Goal: Transaction & Acquisition: Obtain resource

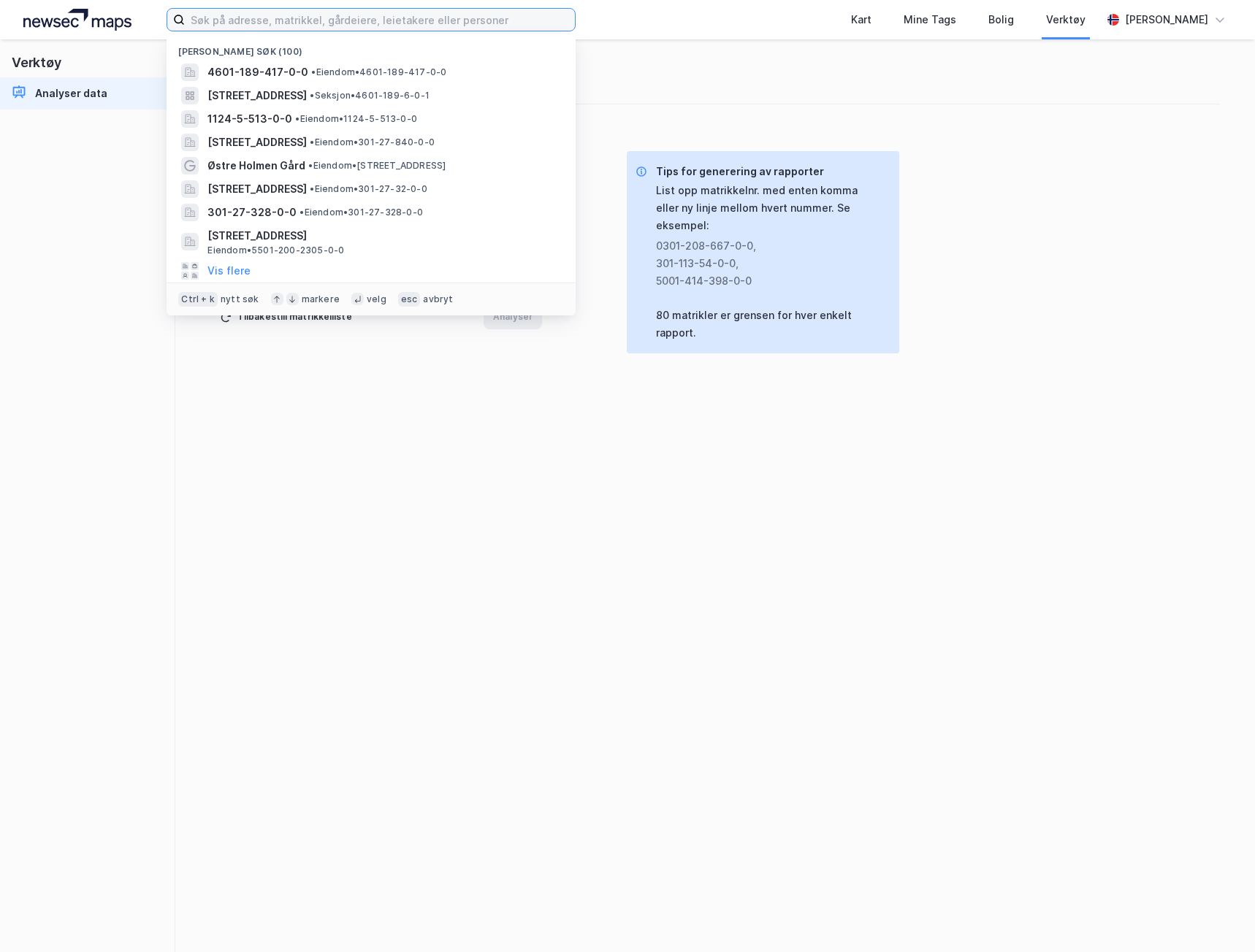
click at [271, 22] on input at bounding box center [379, 19] width 390 height 22
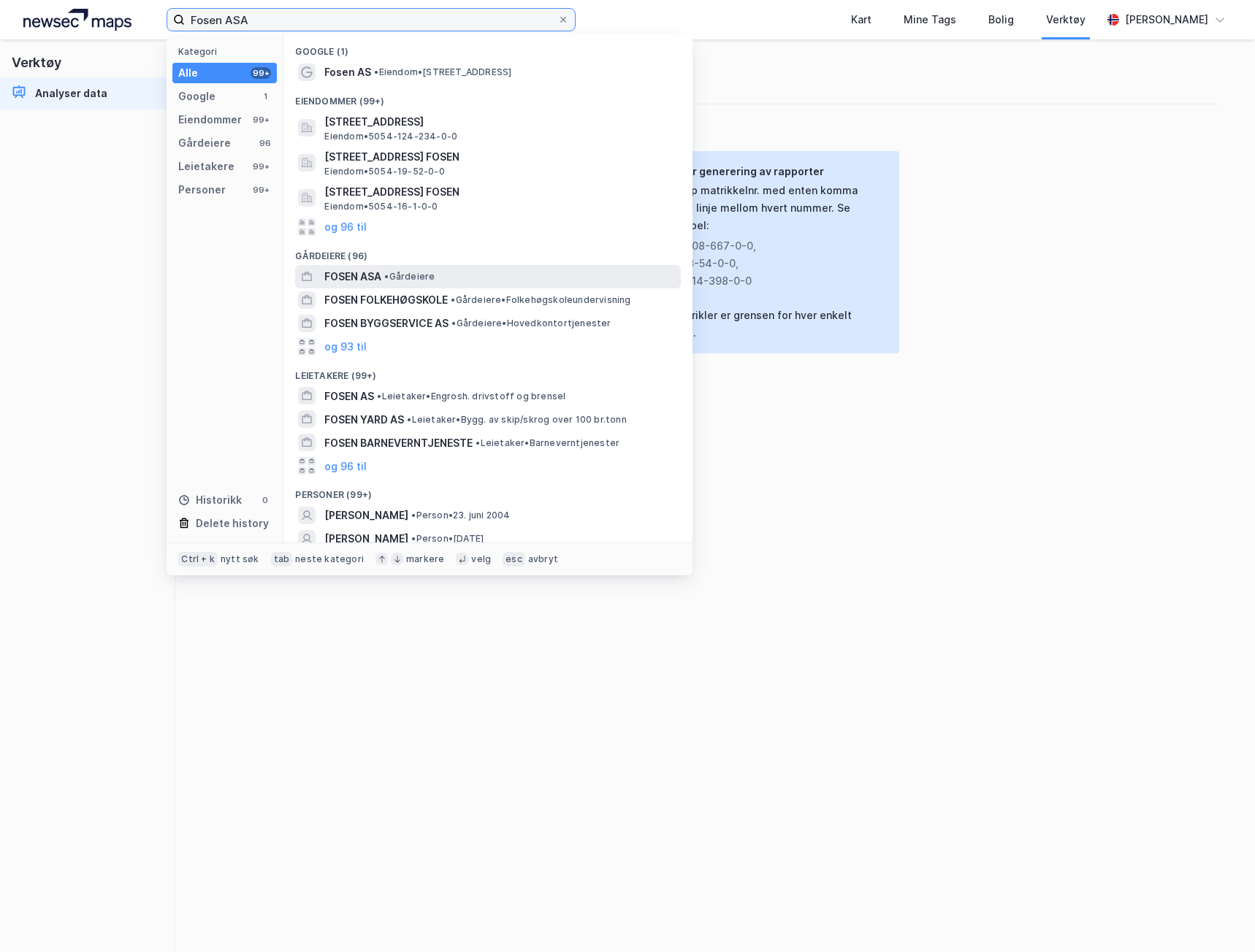
type input "Fosen ASA"
click at [344, 271] on span "FOSEN ASA" at bounding box center [352, 277] width 57 height 18
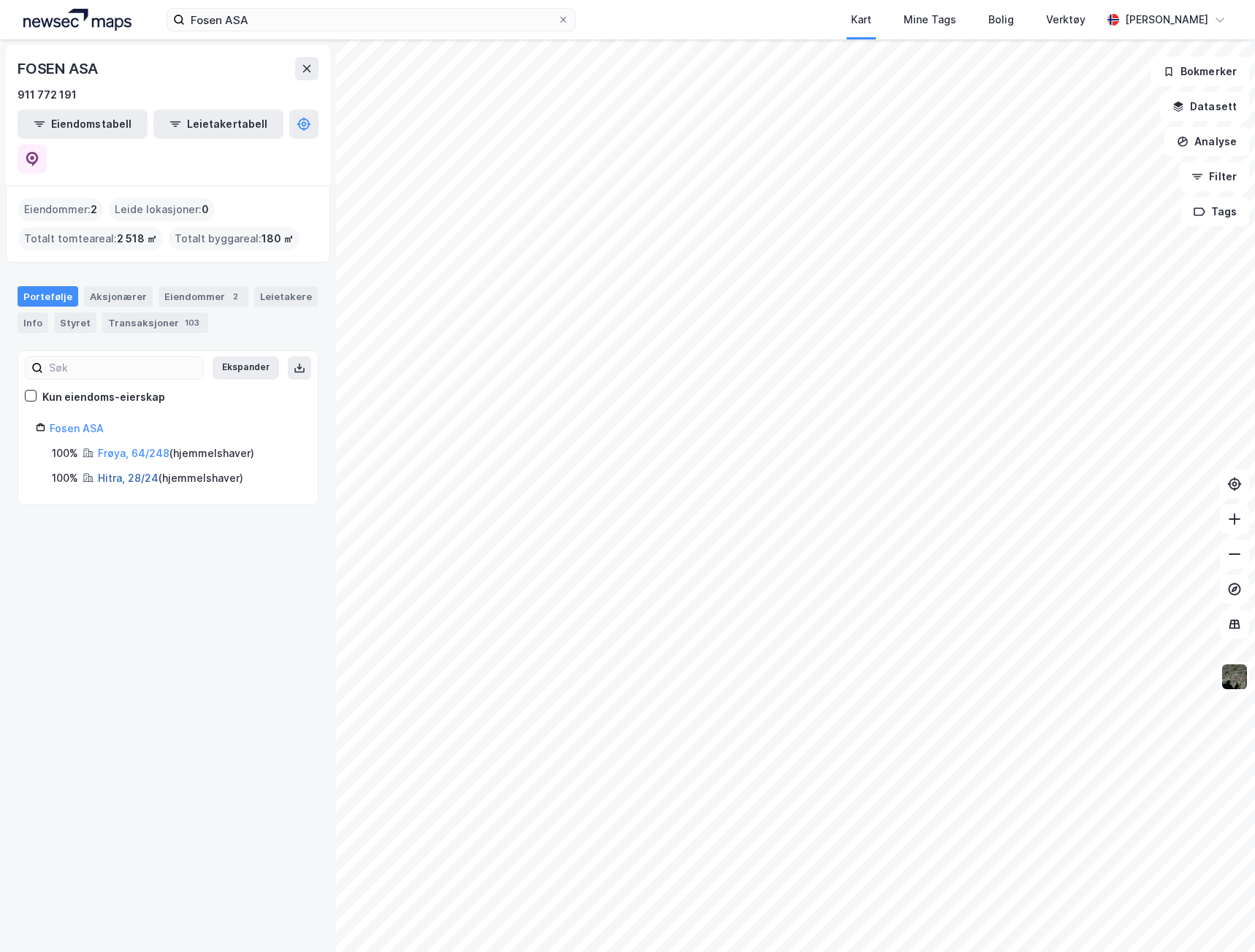
click at [142, 472] on link "Hitra, 28/24" at bounding box center [129, 478] width 61 height 13
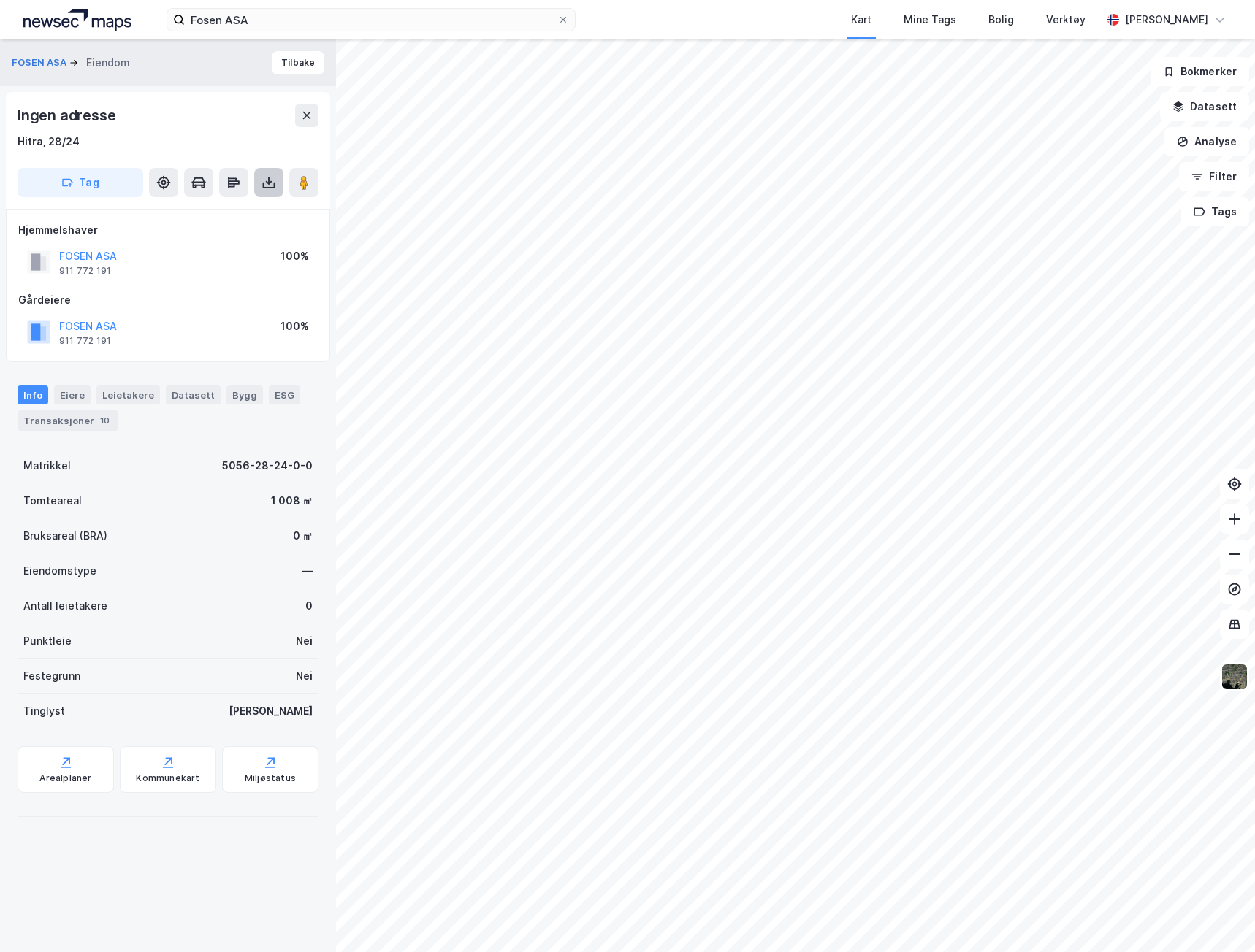
click at [271, 190] on button at bounding box center [268, 182] width 30 height 30
click at [204, 210] on div "Last ned grunnbok" at bounding box center [196, 211] width 85 height 12
